Goal: Obtain resource: Download file/media

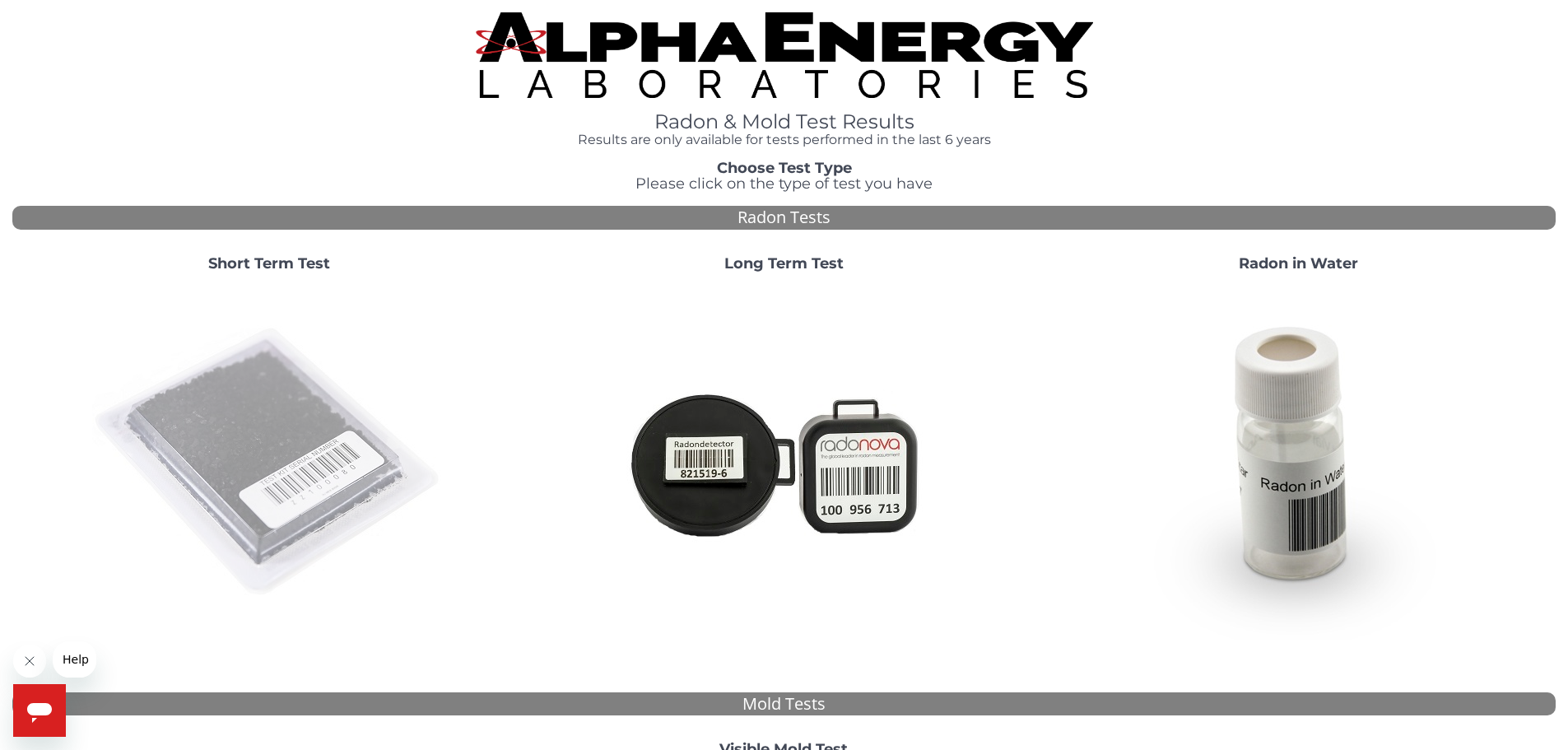
click at [224, 456] on img at bounding box center [269, 462] width 354 height 354
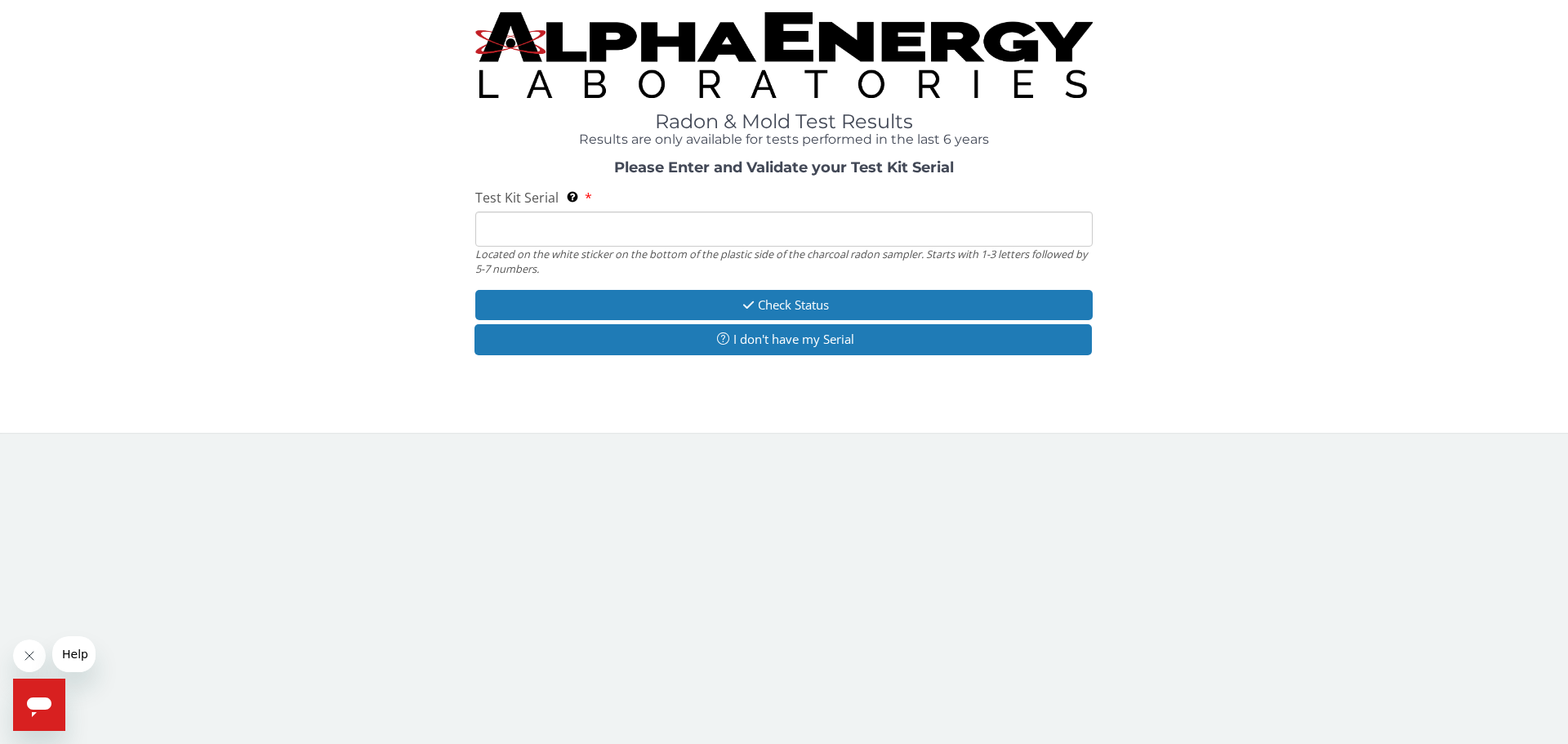
click at [652, 223] on input "Test Kit Serial Located on the white sticker on the bottom of the plastic side …" at bounding box center [784, 229] width 618 height 36
paste input "FE470963"
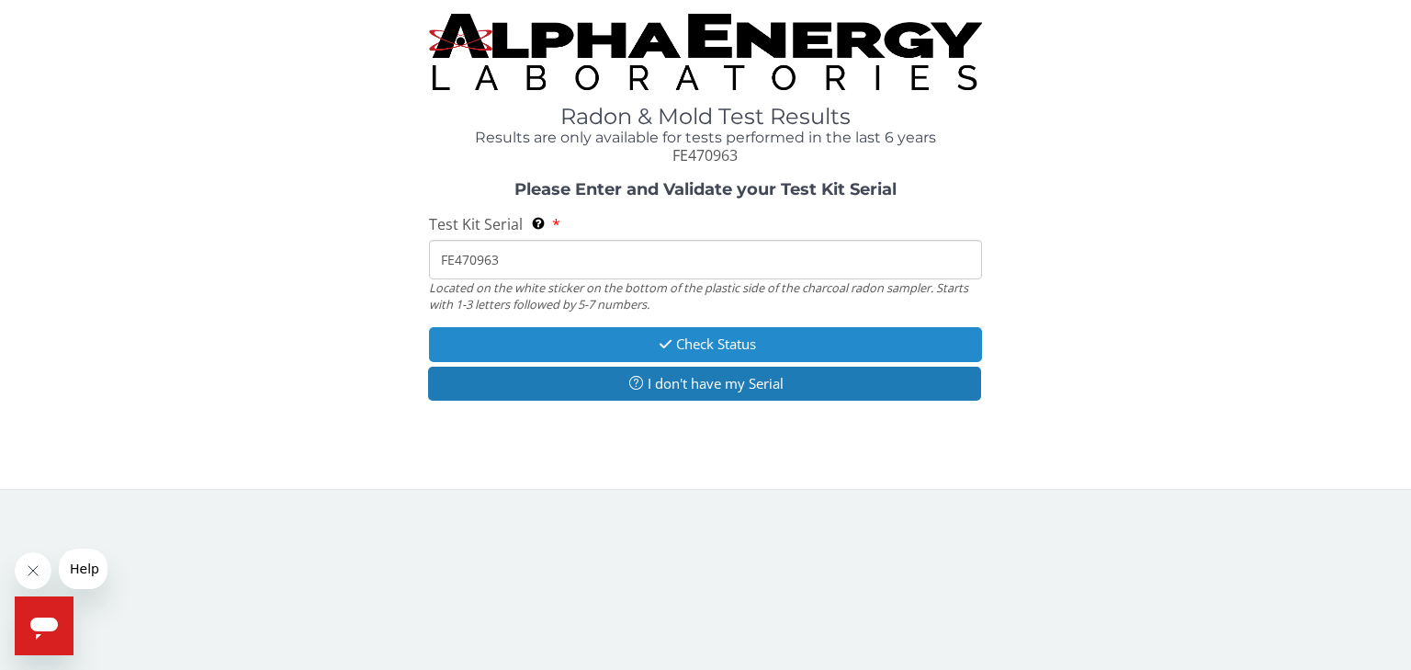
type input "FE470963"
click at [665, 345] on icon "button" at bounding box center [665, 344] width 21 height 14
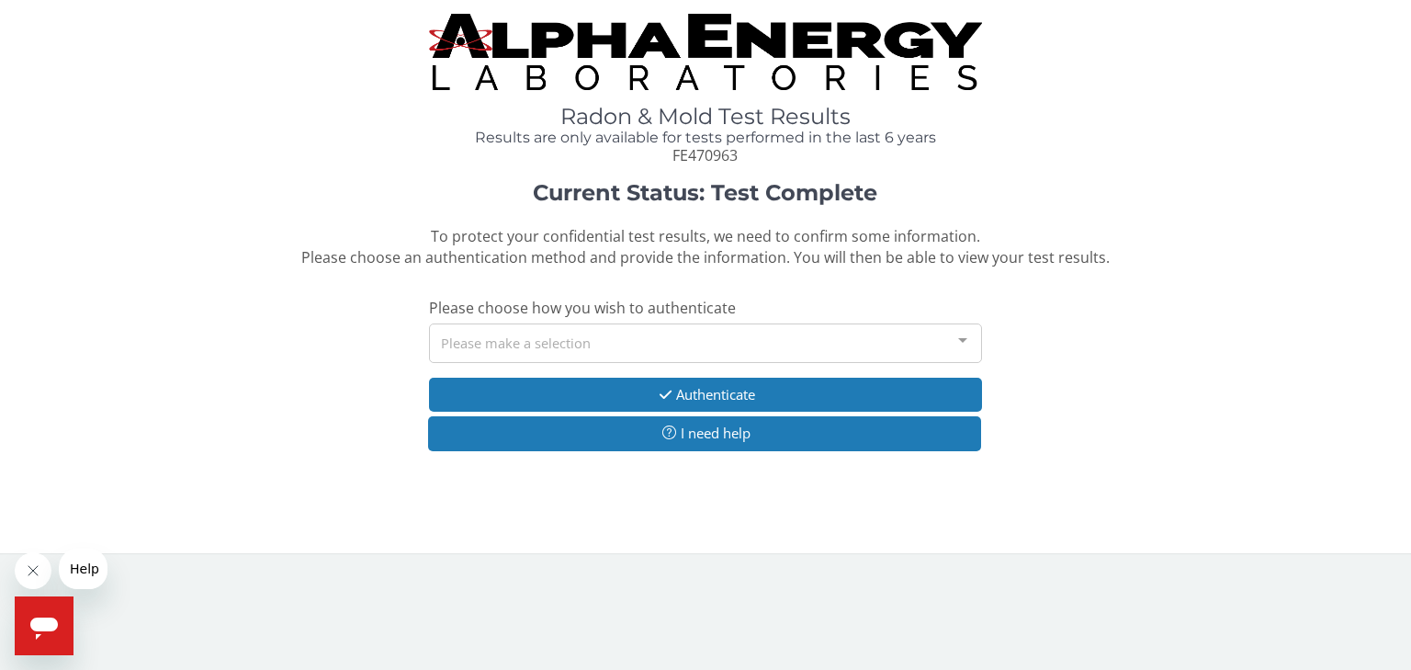
click at [676, 343] on div "Please make a selection" at bounding box center [705, 343] width 553 height 40
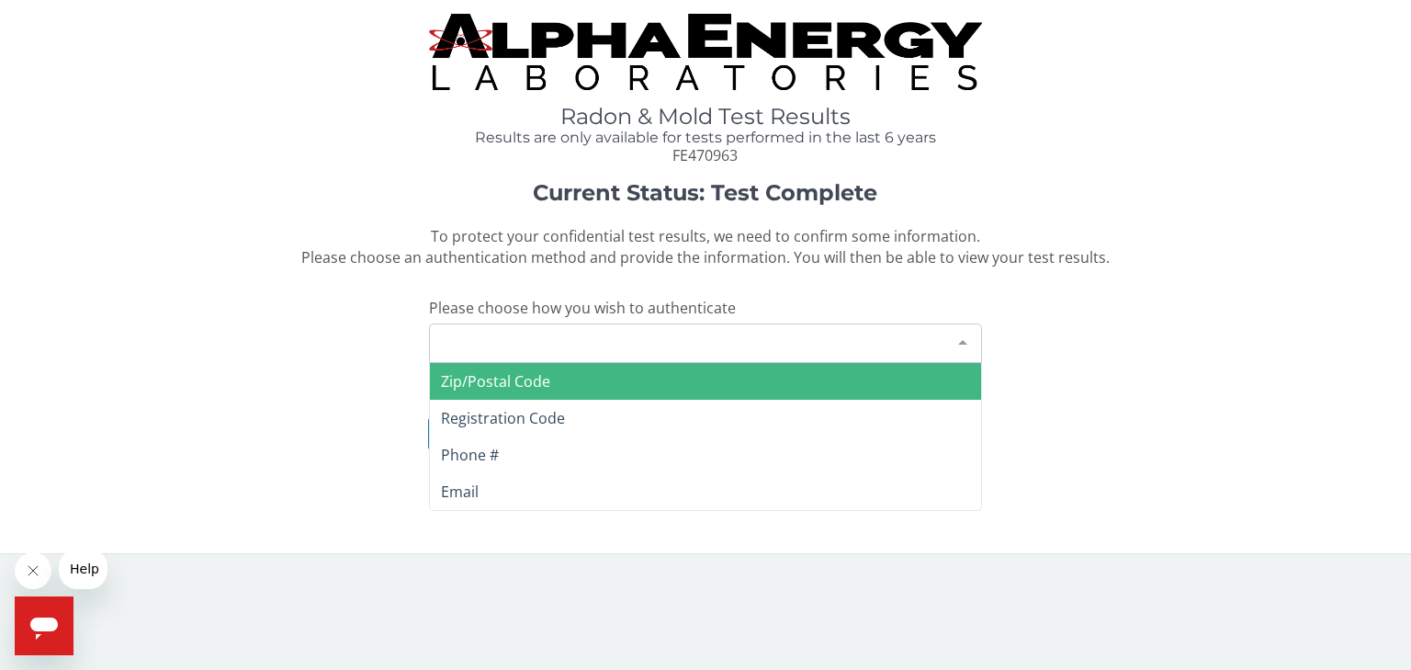
click at [665, 377] on span "Zip/Postal Code" at bounding box center [705, 381] width 551 height 37
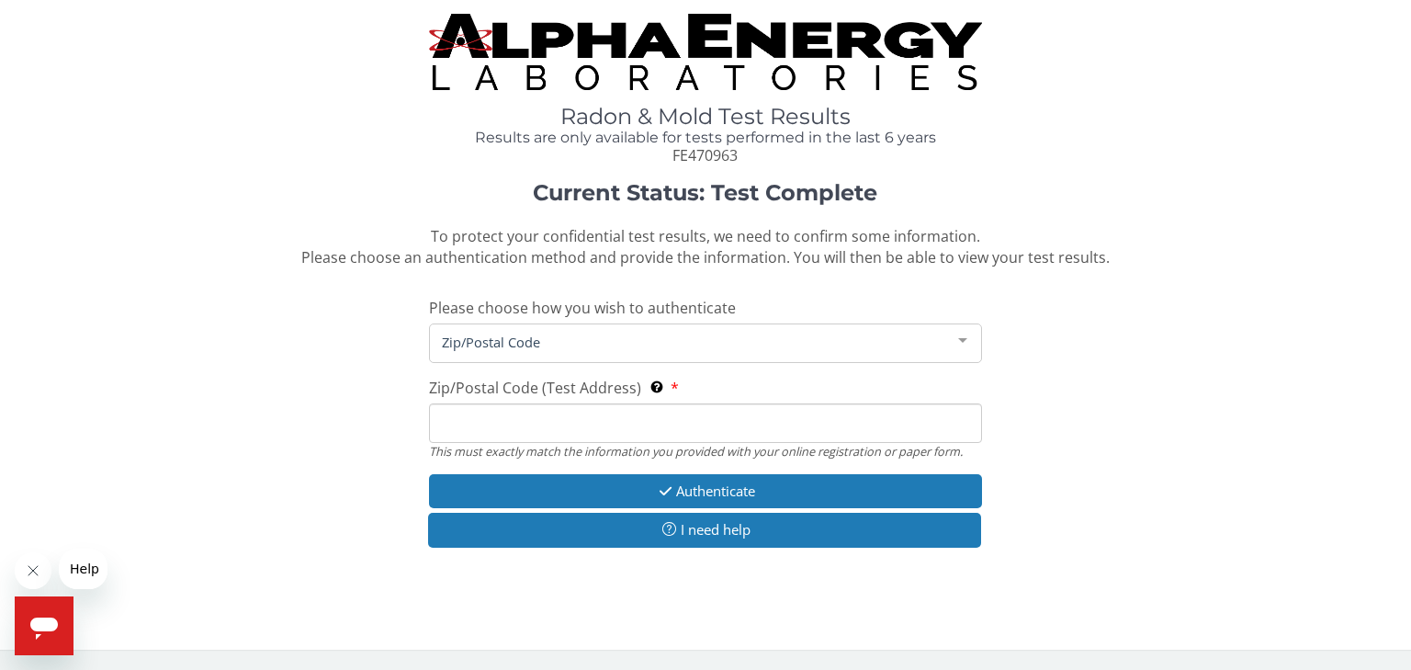
click at [647, 409] on input "Zip/Postal Code (Test Address) This must exactly match the information you prov…" at bounding box center [705, 423] width 553 height 40
type input "20853"
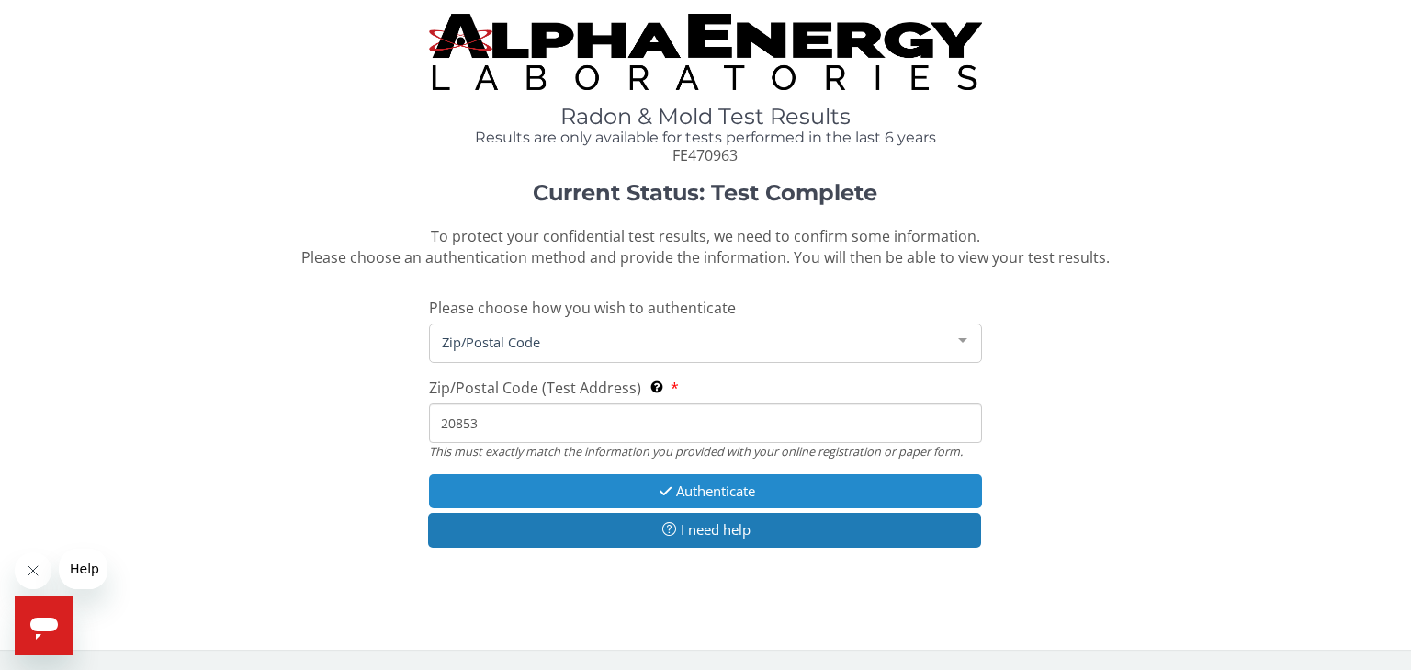
click at [648, 486] on button "Authenticate" at bounding box center [705, 491] width 553 height 34
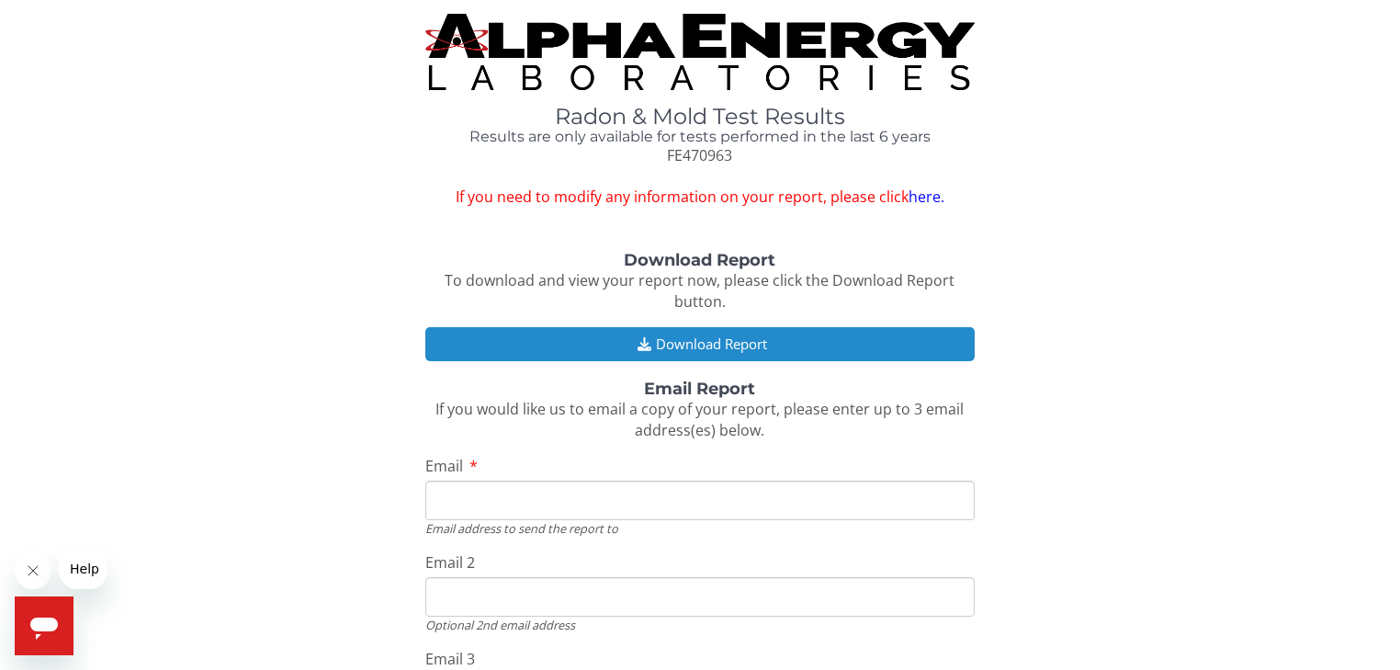
click at [694, 345] on button "Download Report" at bounding box center [700, 344] width 550 height 34
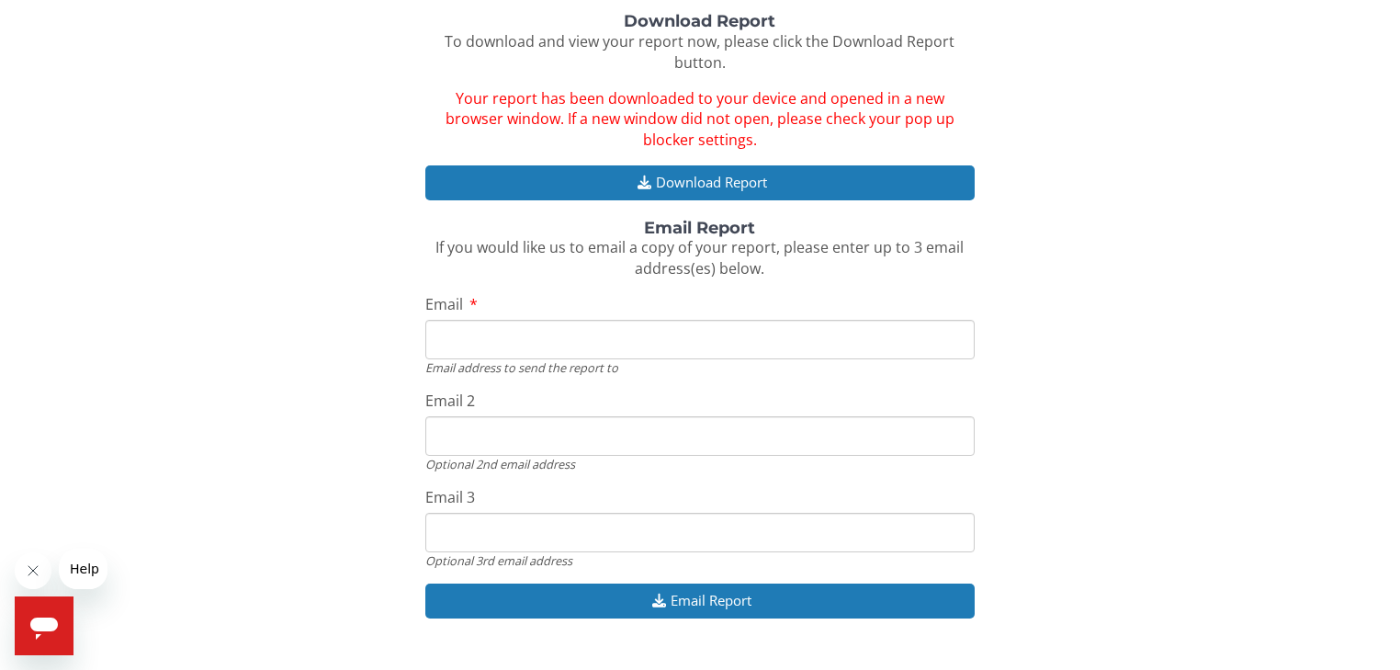
scroll to position [278, 0]
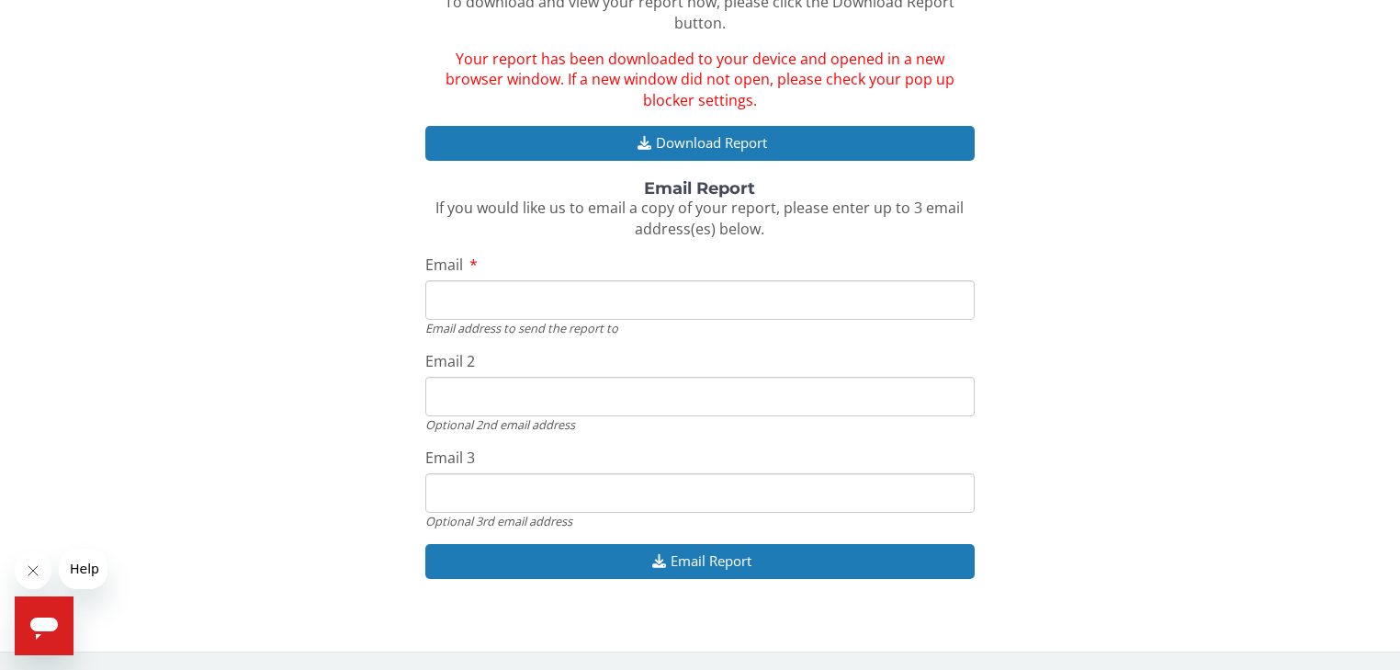
click at [551, 303] on input "Email" at bounding box center [700, 300] width 550 height 40
click at [474, 295] on input "Email" at bounding box center [700, 300] width 550 height 40
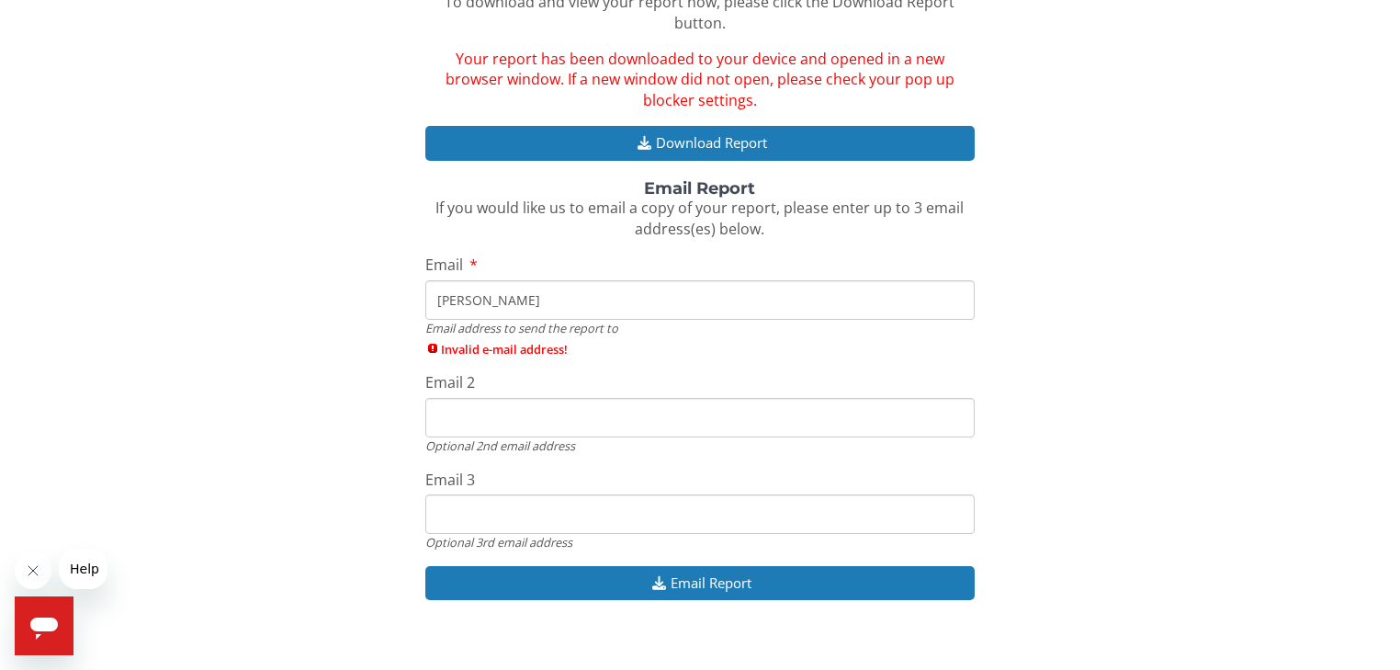
type input "[EMAIL_ADDRESS][DOMAIN_NAME]"
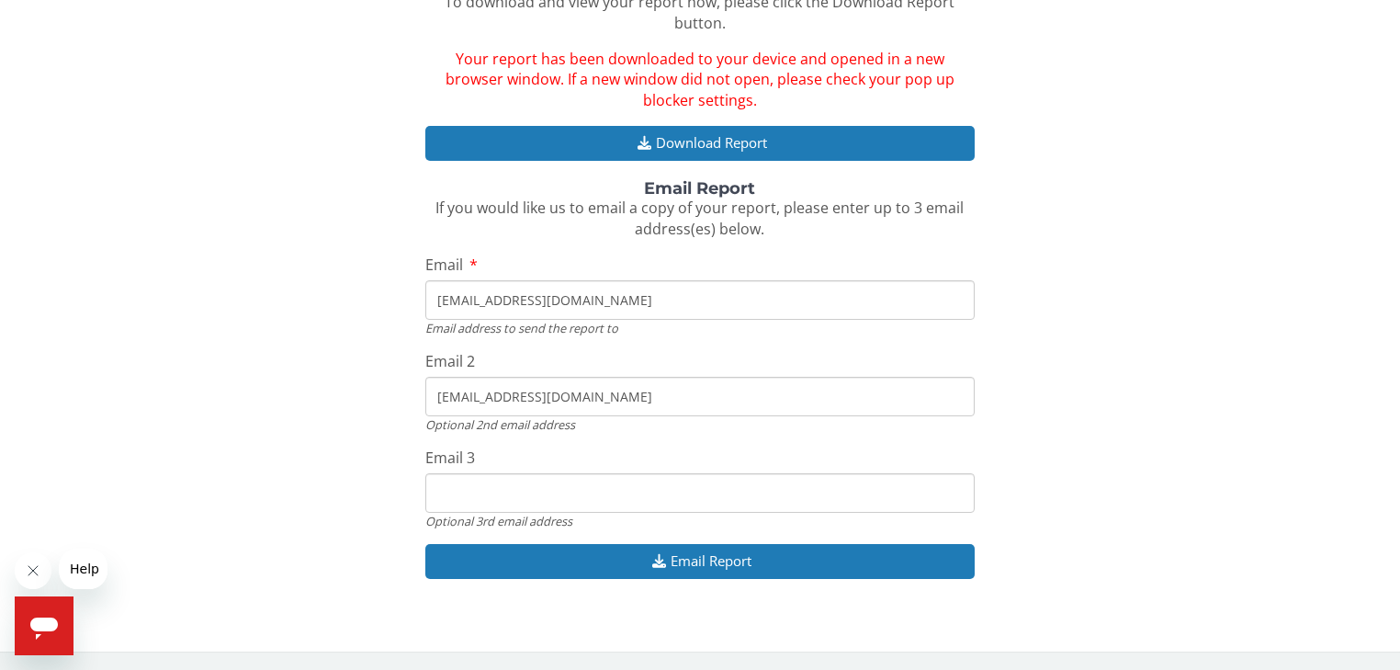
type input "[EMAIL_ADDRESS][DOMAIN_NAME]"
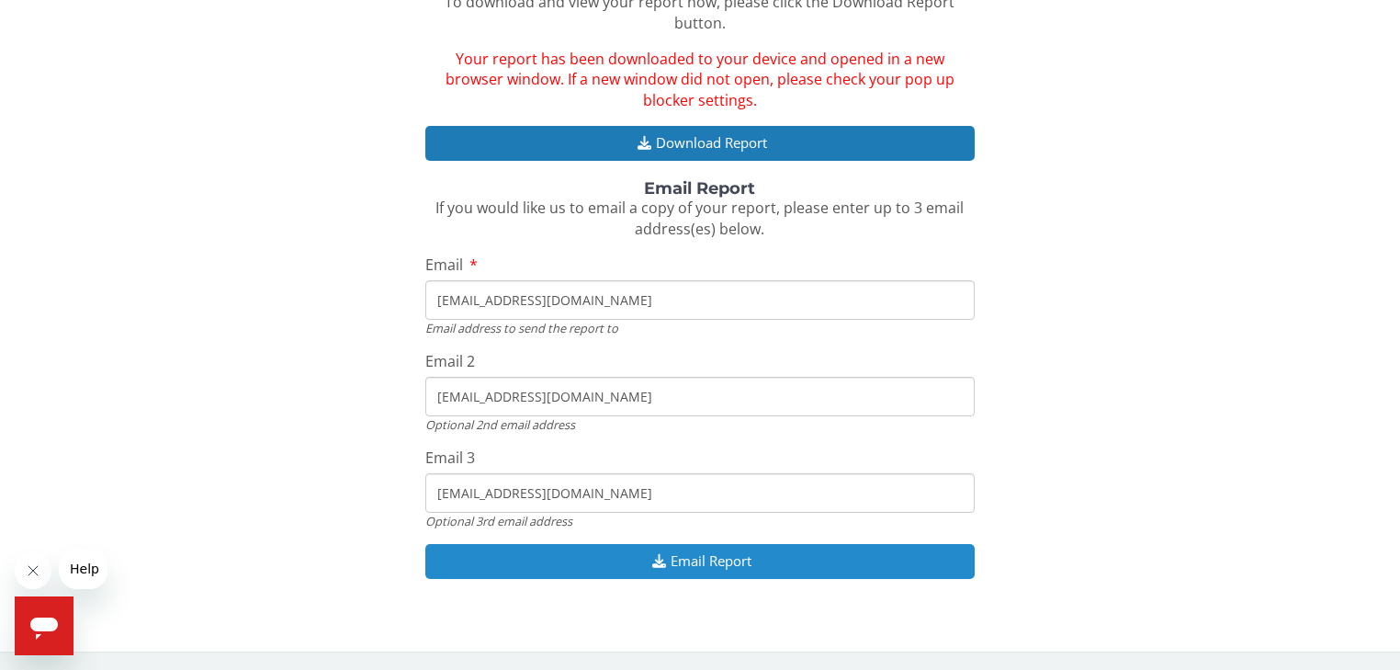
type input "[EMAIL_ADDRESS][DOMAIN_NAME]"
click at [845, 558] on button "Email Report" at bounding box center [700, 561] width 550 height 34
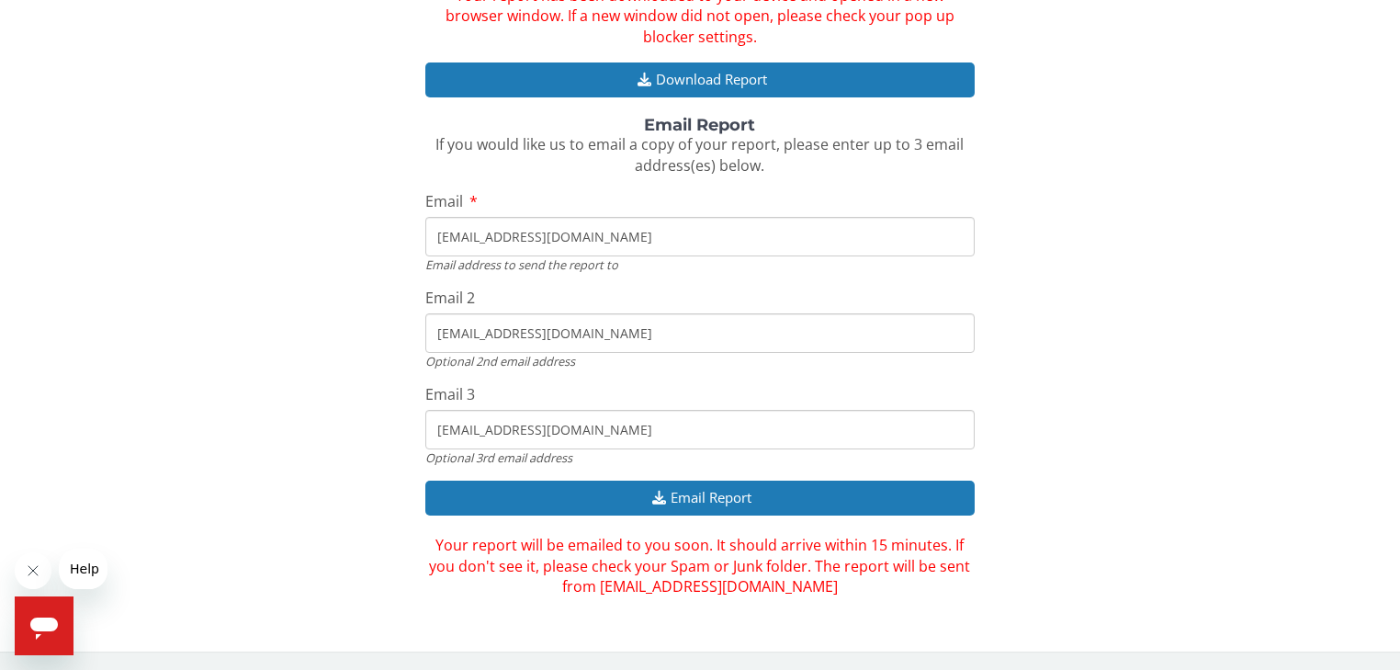
scroll to position [0, 0]
